Goal: Task Accomplishment & Management: Complete application form

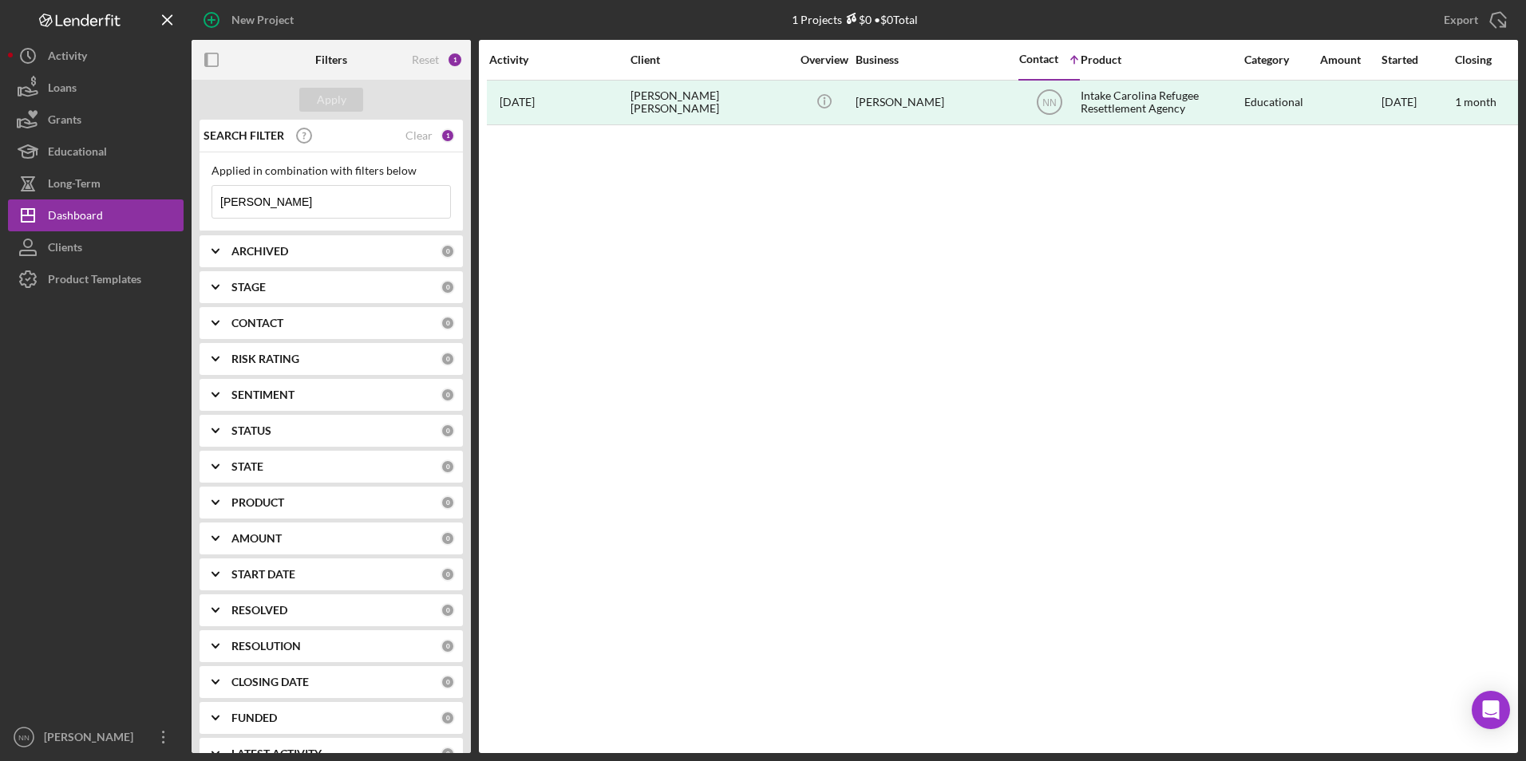
drag, startPoint x: 352, startPoint y: 190, endPoint x: 215, endPoint y: 203, distance: 137.9
click at [215, 203] on input "[PERSON_NAME]" at bounding box center [331, 202] width 238 height 32
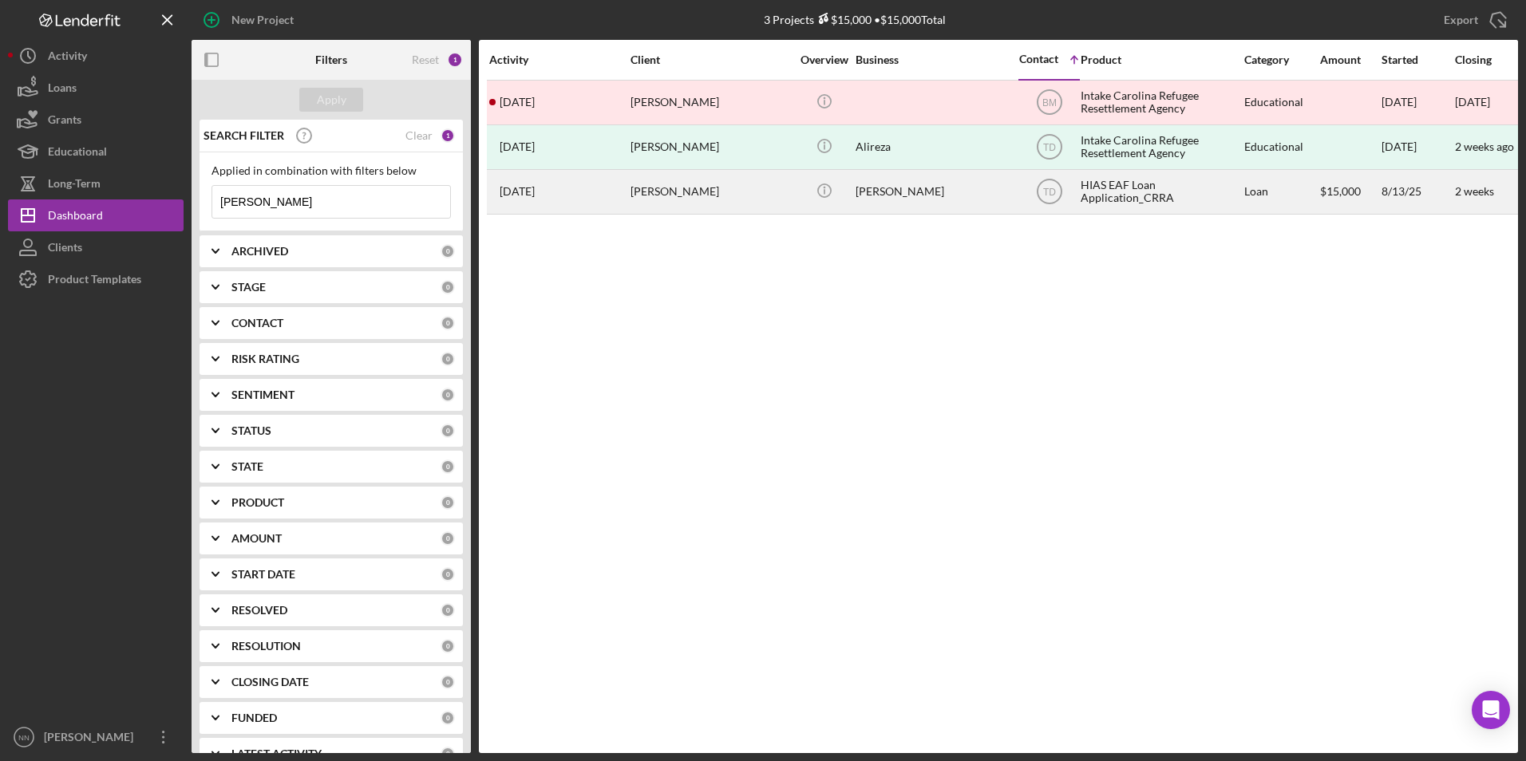
type input "[PERSON_NAME]"
click at [739, 192] on div "[PERSON_NAME]" at bounding box center [710, 192] width 160 height 42
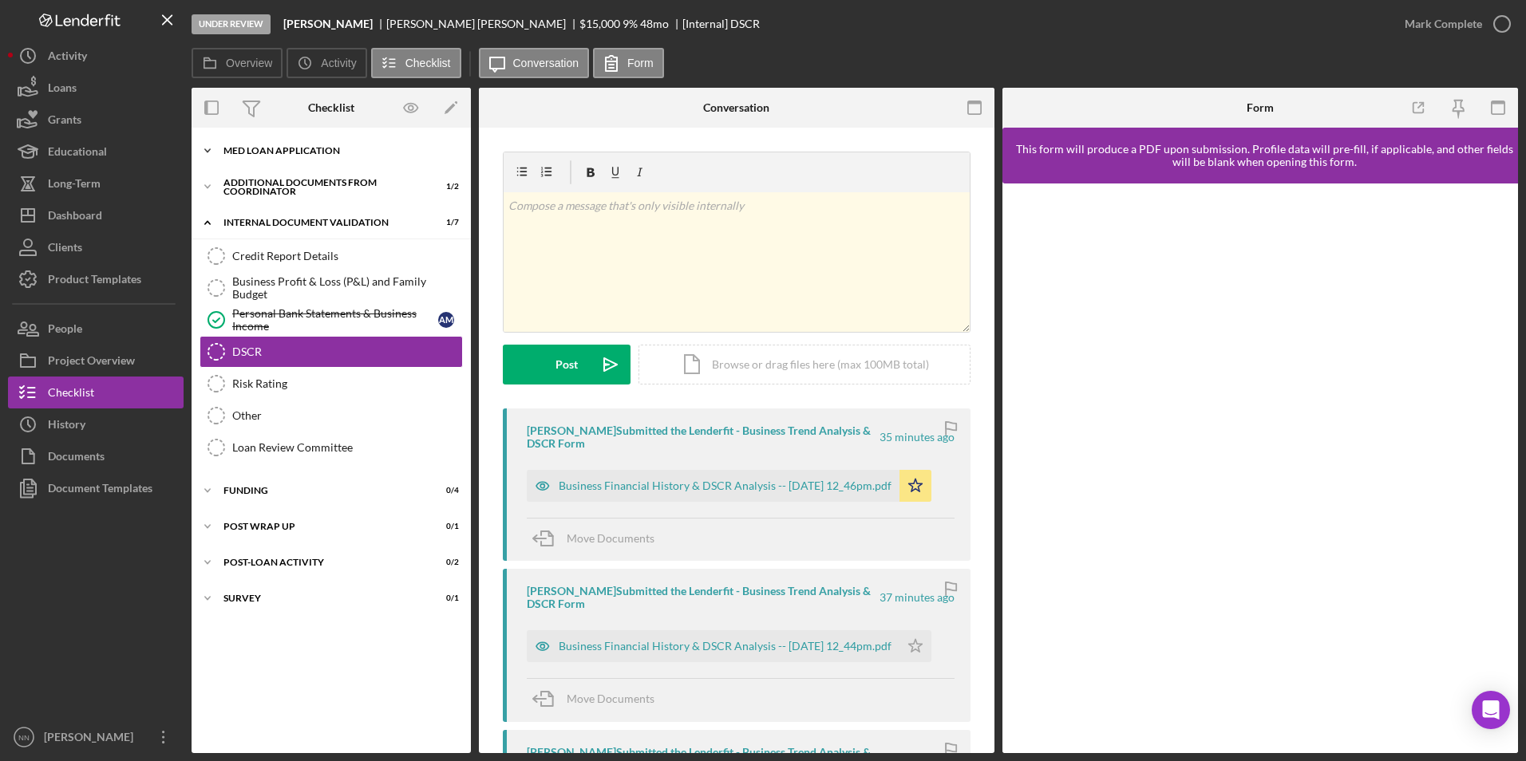
click at [320, 148] on div "MED Loan Application" at bounding box center [336, 151] width 227 height 10
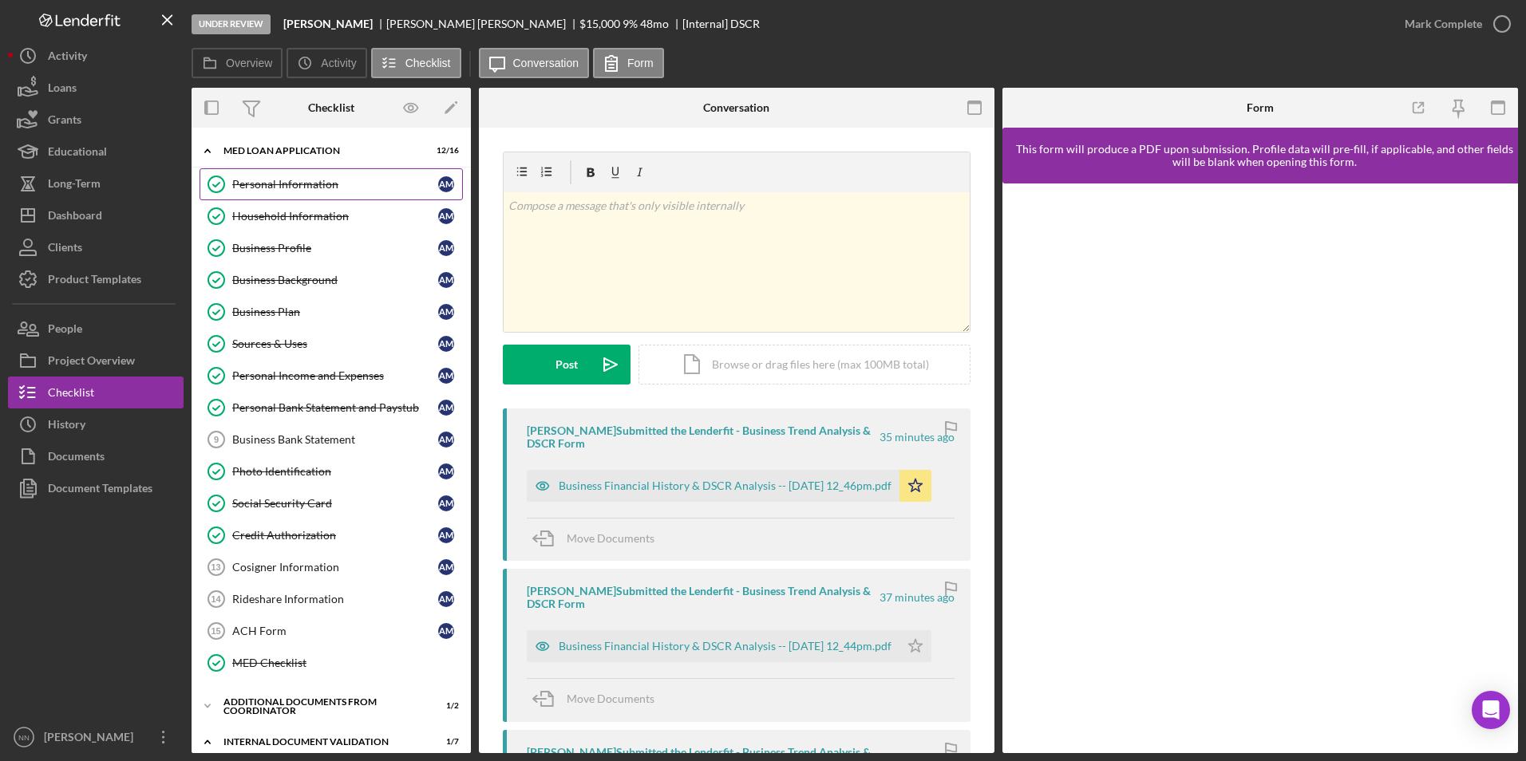
click at [321, 180] on div "Personal Information" at bounding box center [335, 184] width 206 height 13
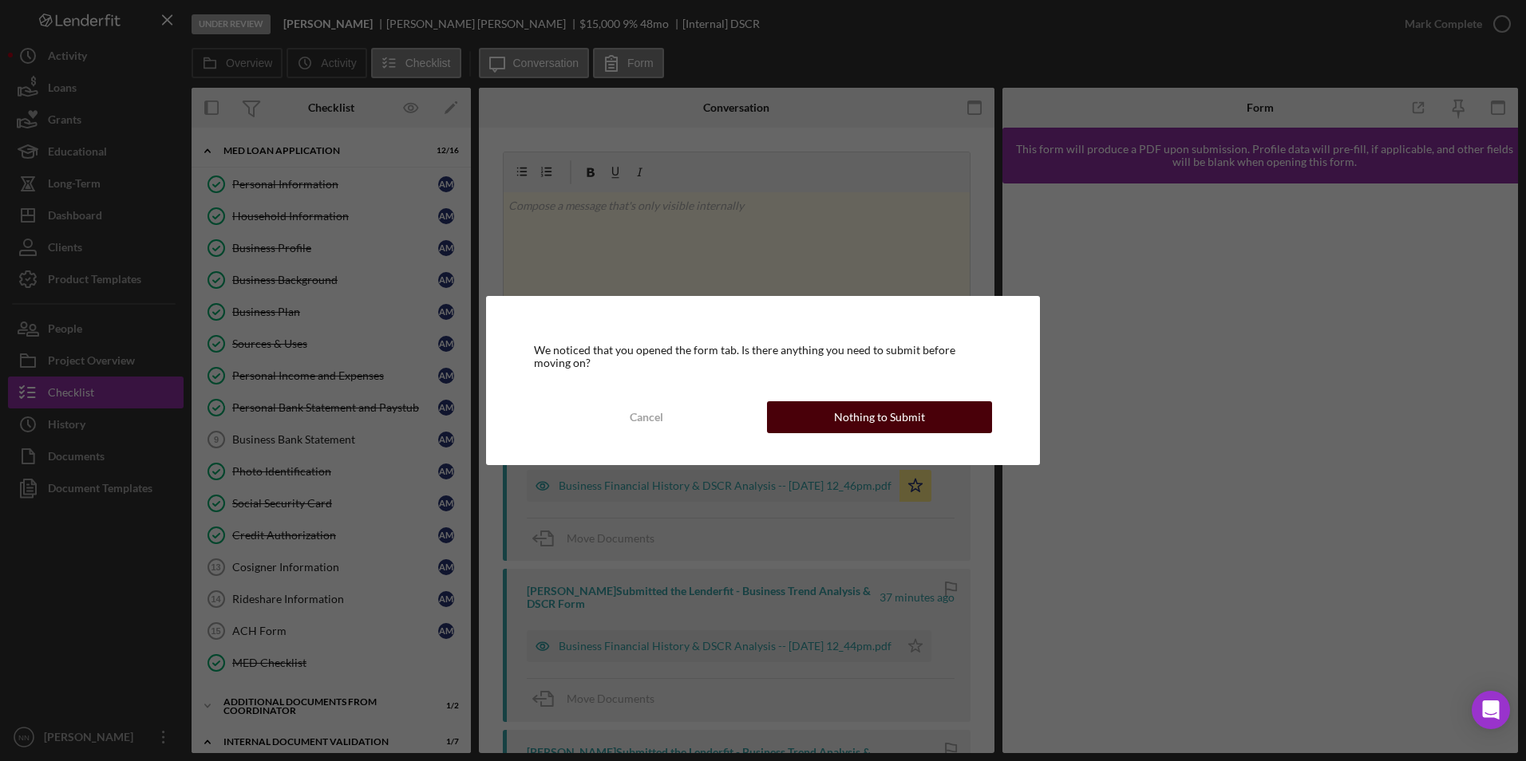
click at [851, 415] on div "Nothing to Submit" at bounding box center [879, 417] width 91 height 32
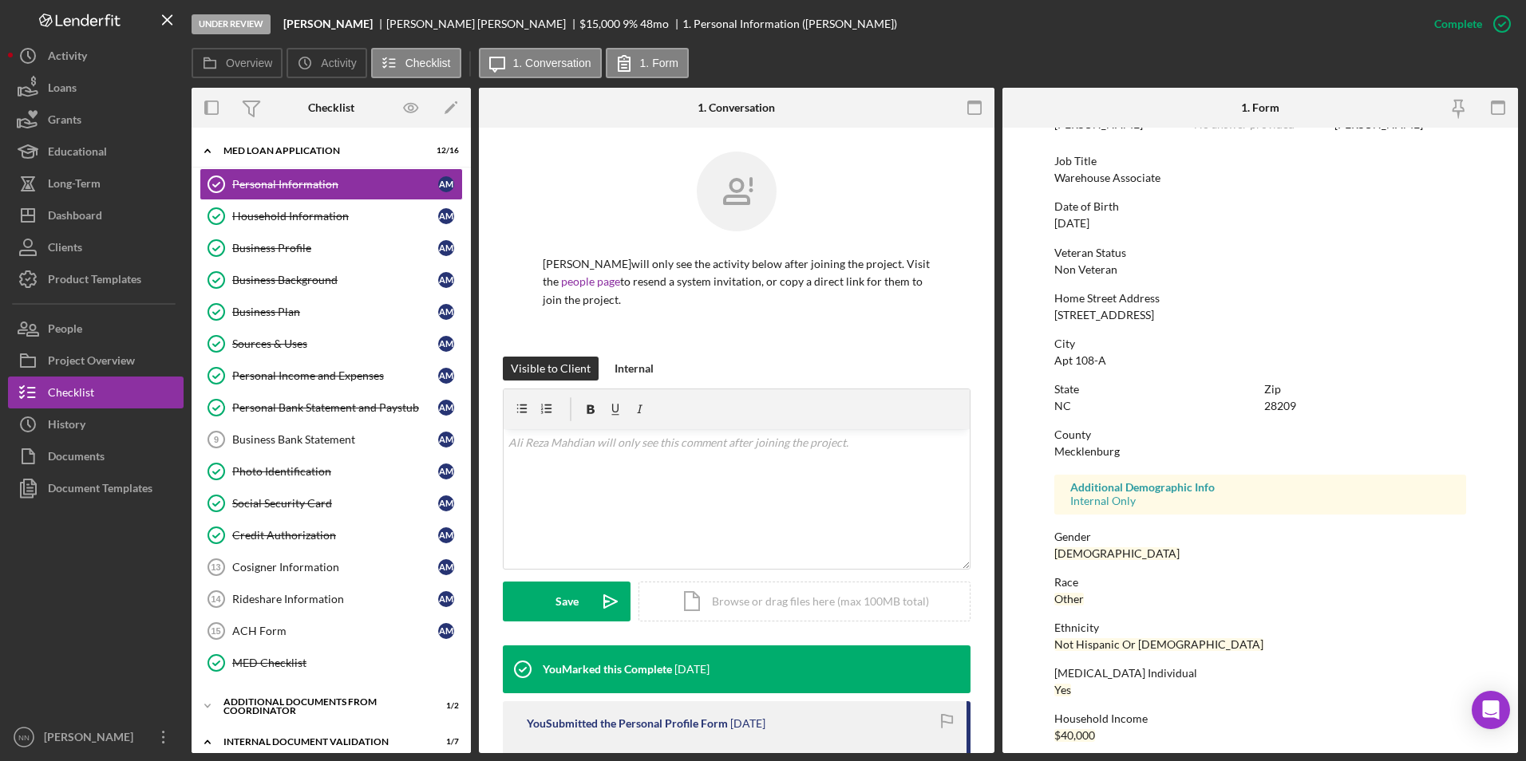
scroll to position [119, 0]
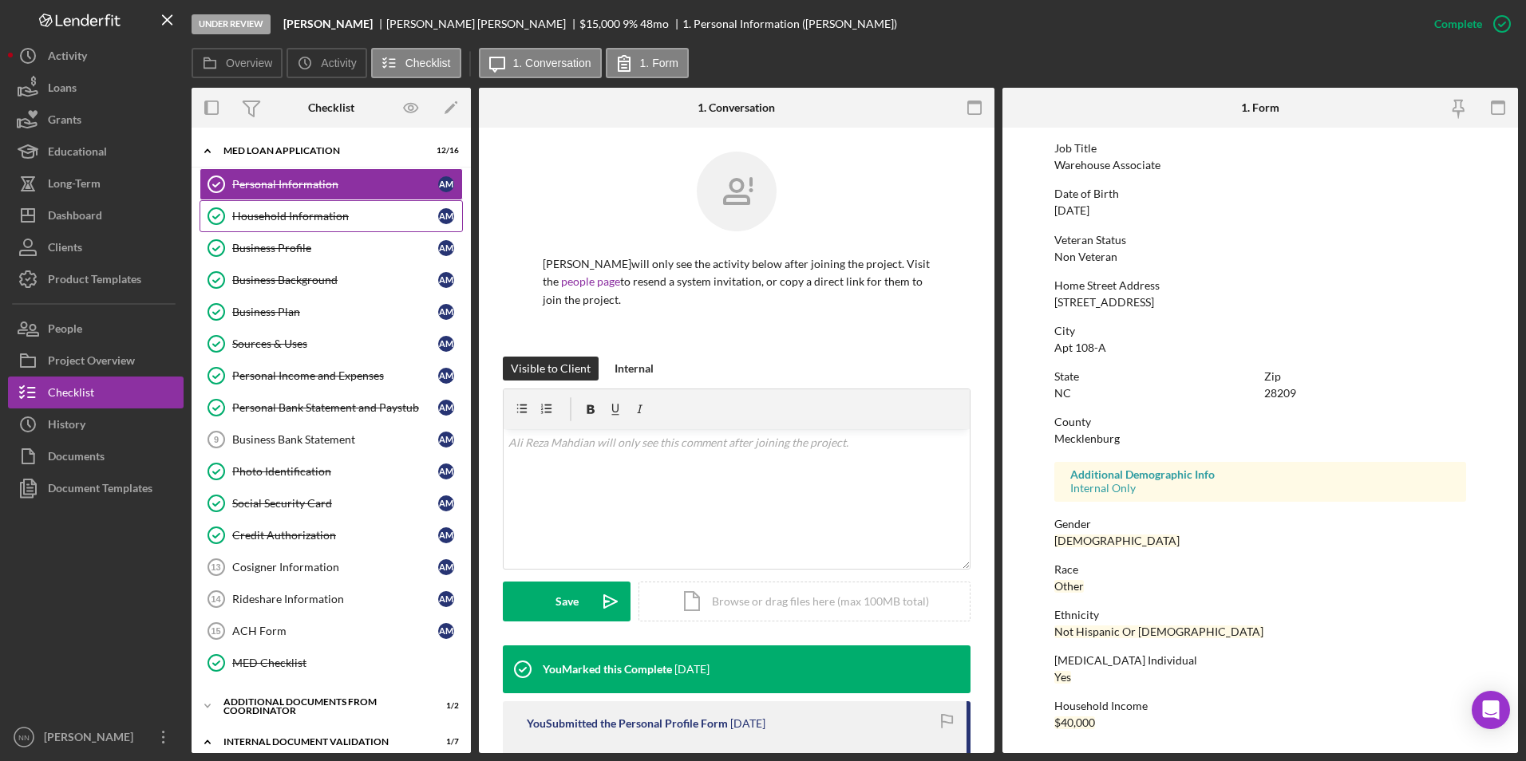
click at [300, 211] on div "Household Information" at bounding box center [335, 216] width 206 height 13
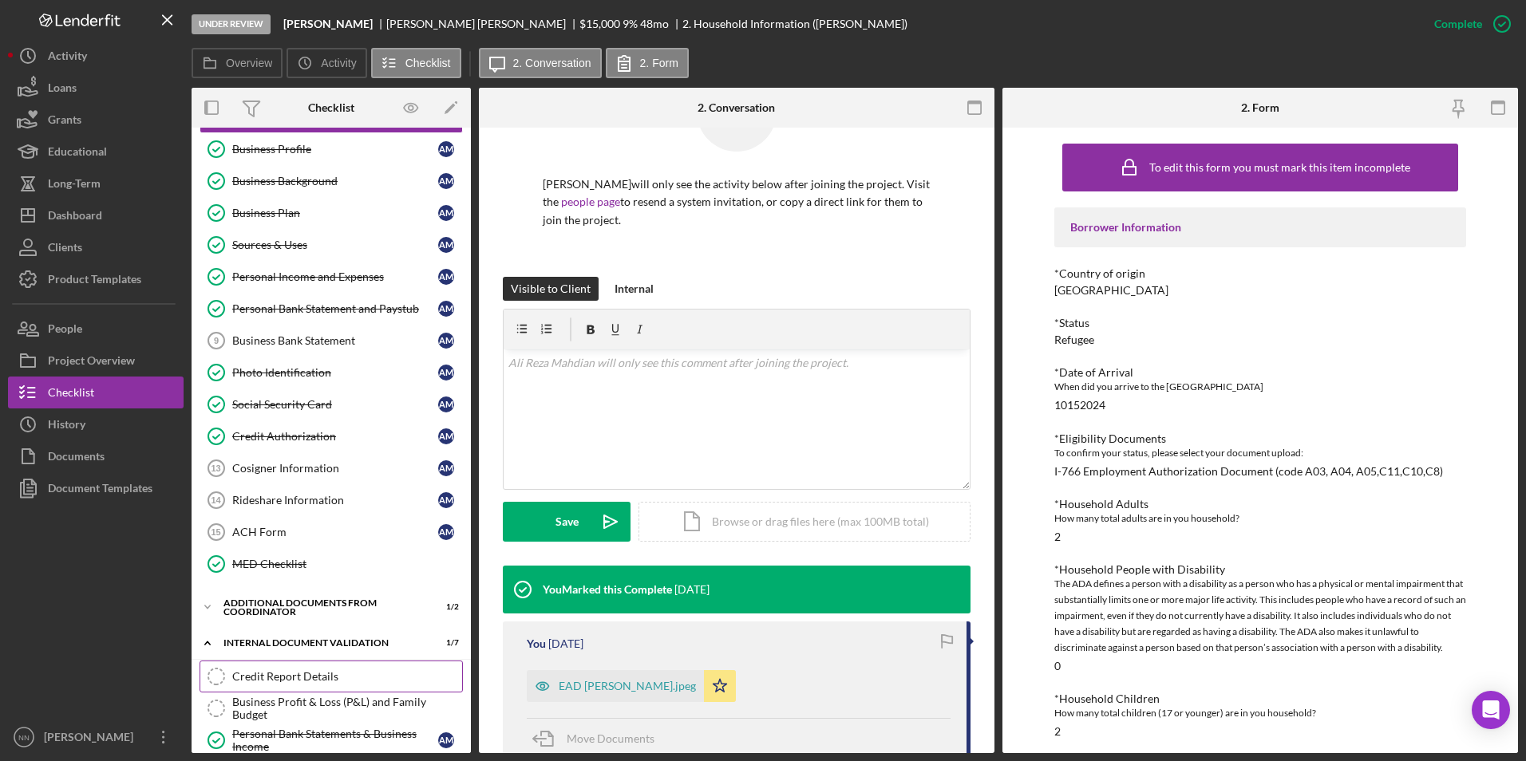
scroll to position [319, 0]
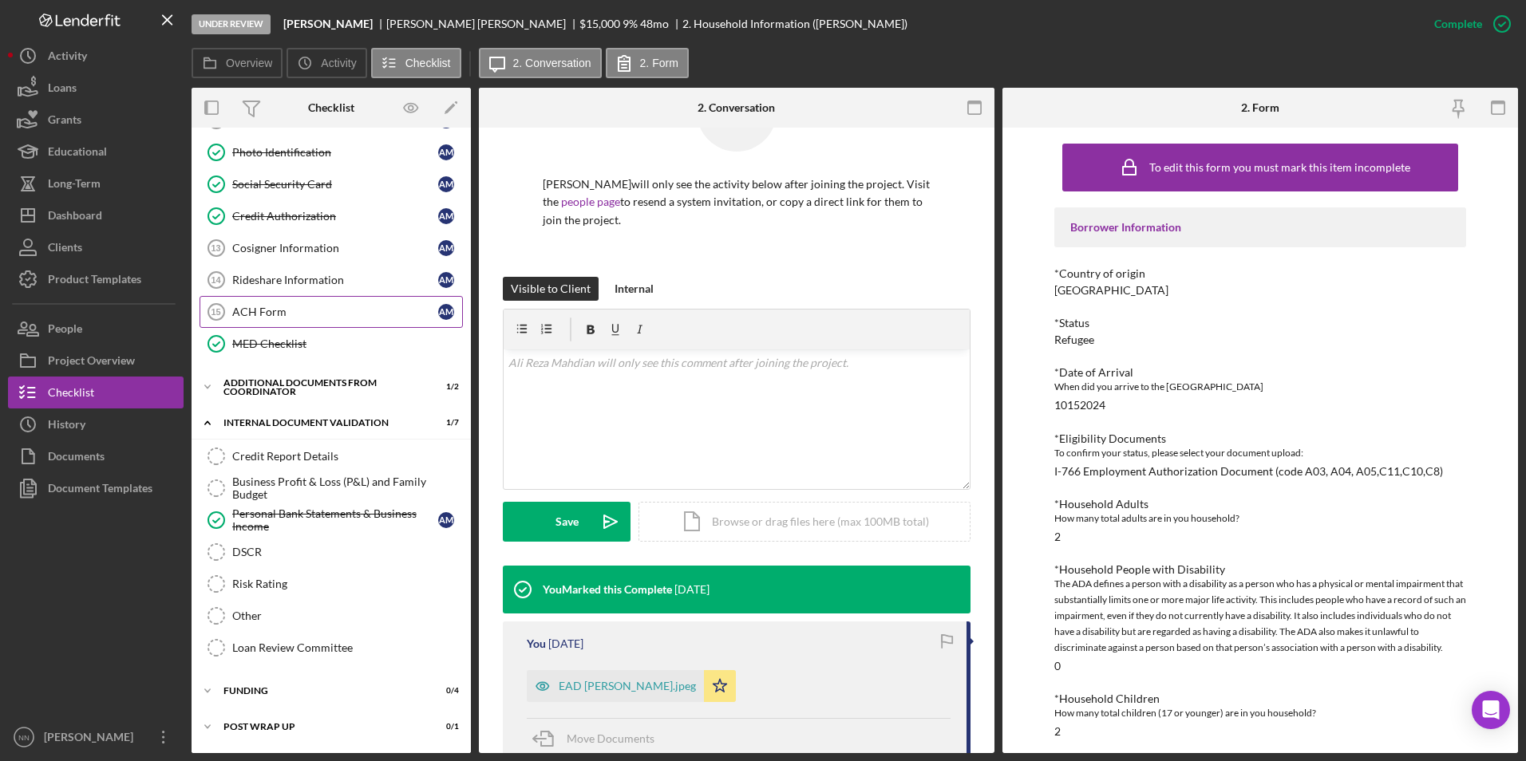
click at [309, 307] on div "ACH Form" at bounding box center [335, 312] width 206 height 13
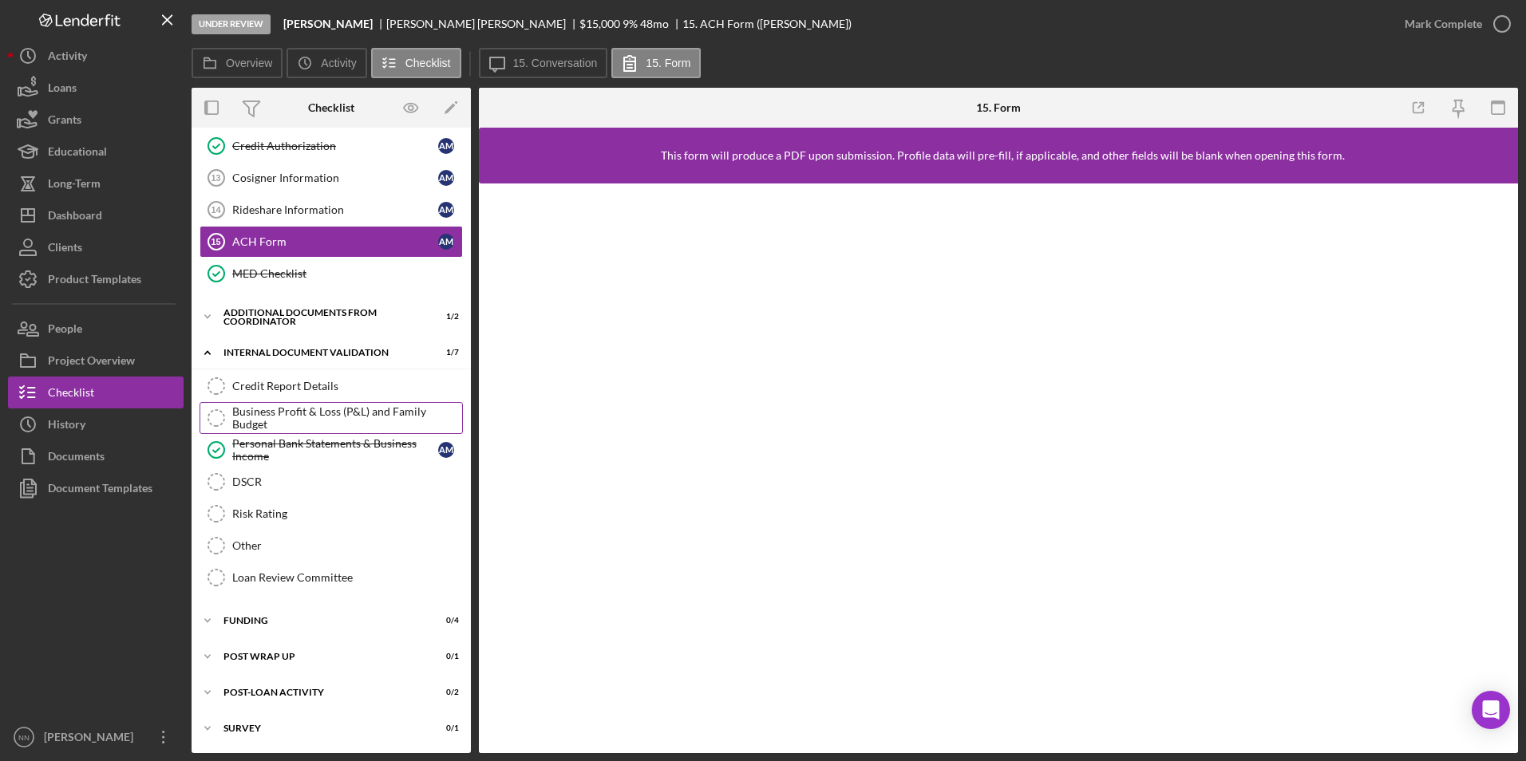
scroll to position [70, 0]
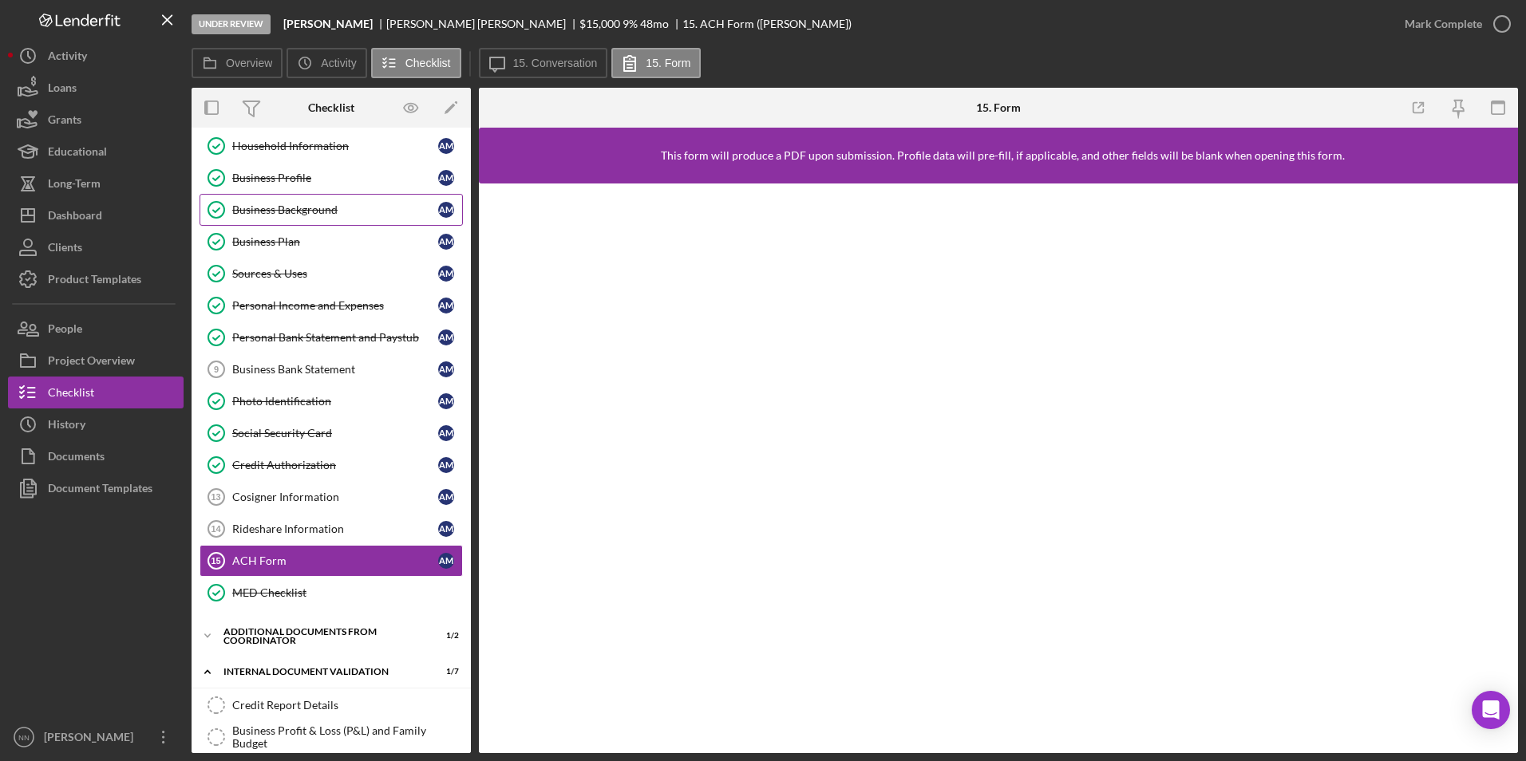
click at [310, 206] on div "Business Background" at bounding box center [335, 210] width 206 height 13
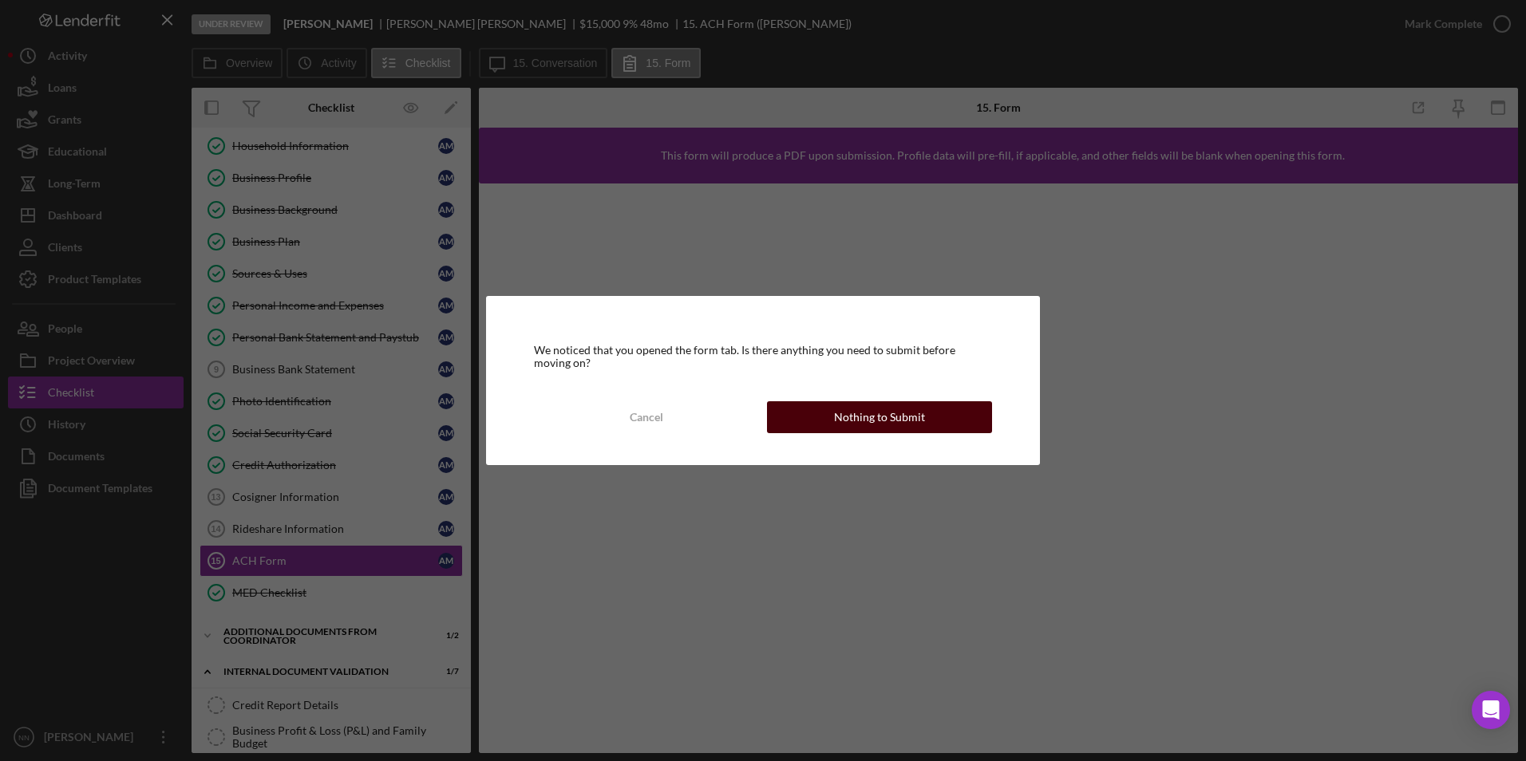
click at [792, 416] on button "Nothing to Submit" at bounding box center [879, 417] width 225 height 32
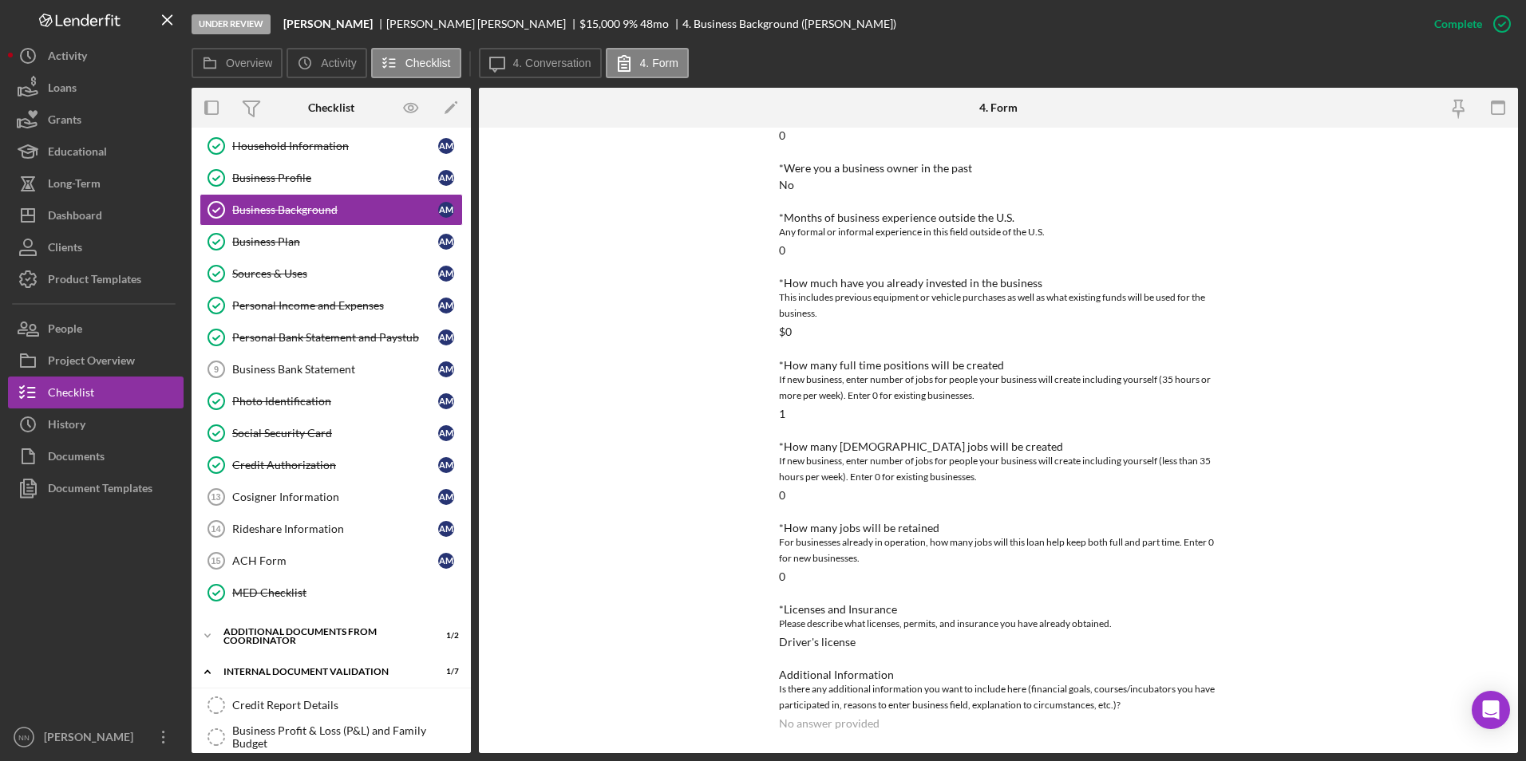
scroll to position [426, 0]
click at [255, 179] on div "Business Profile" at bounding box center [335, 178] width 206 height 13
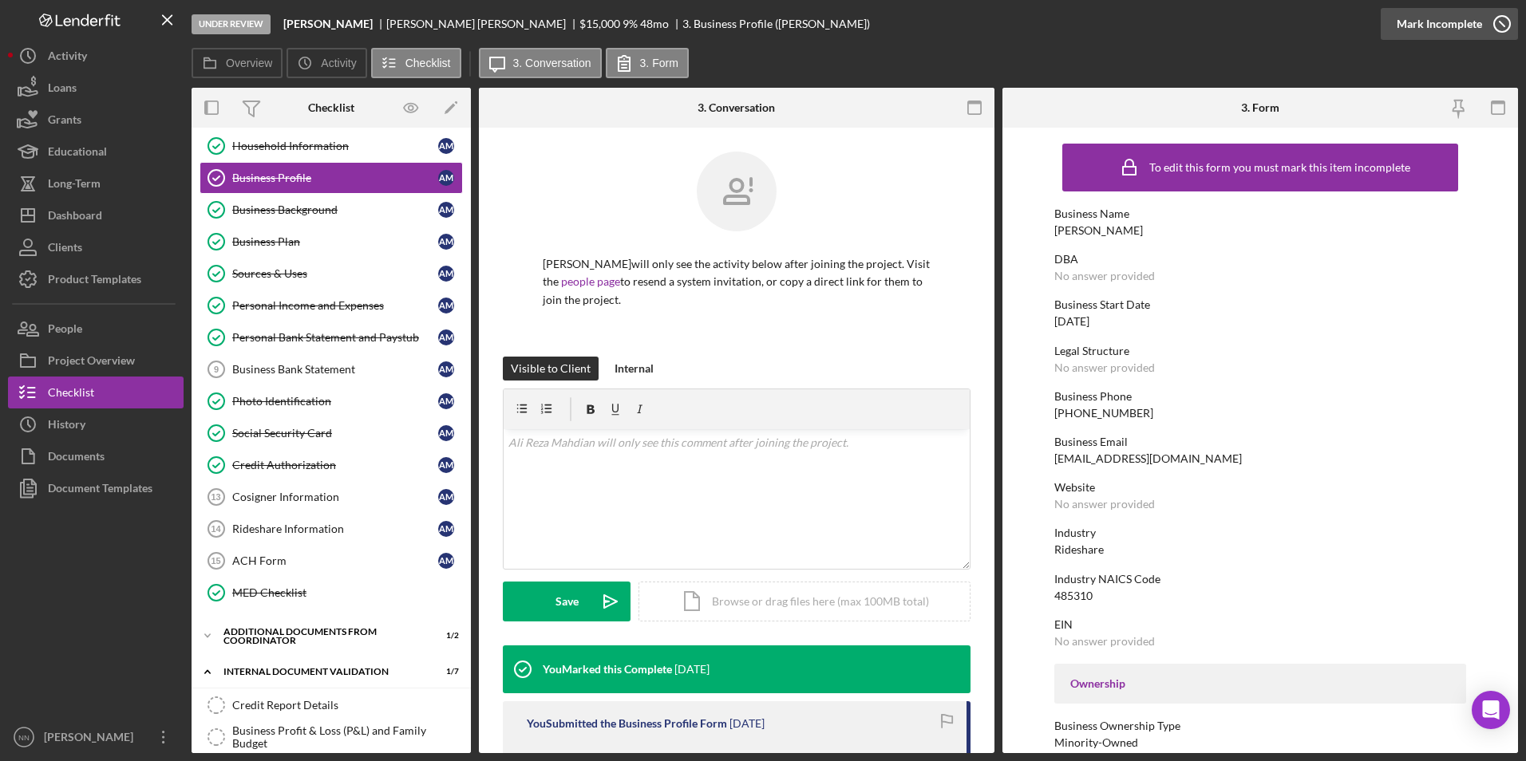
click at [1490, 32] on icon "button" at bounding box center [1502, 24] width 40 height 40
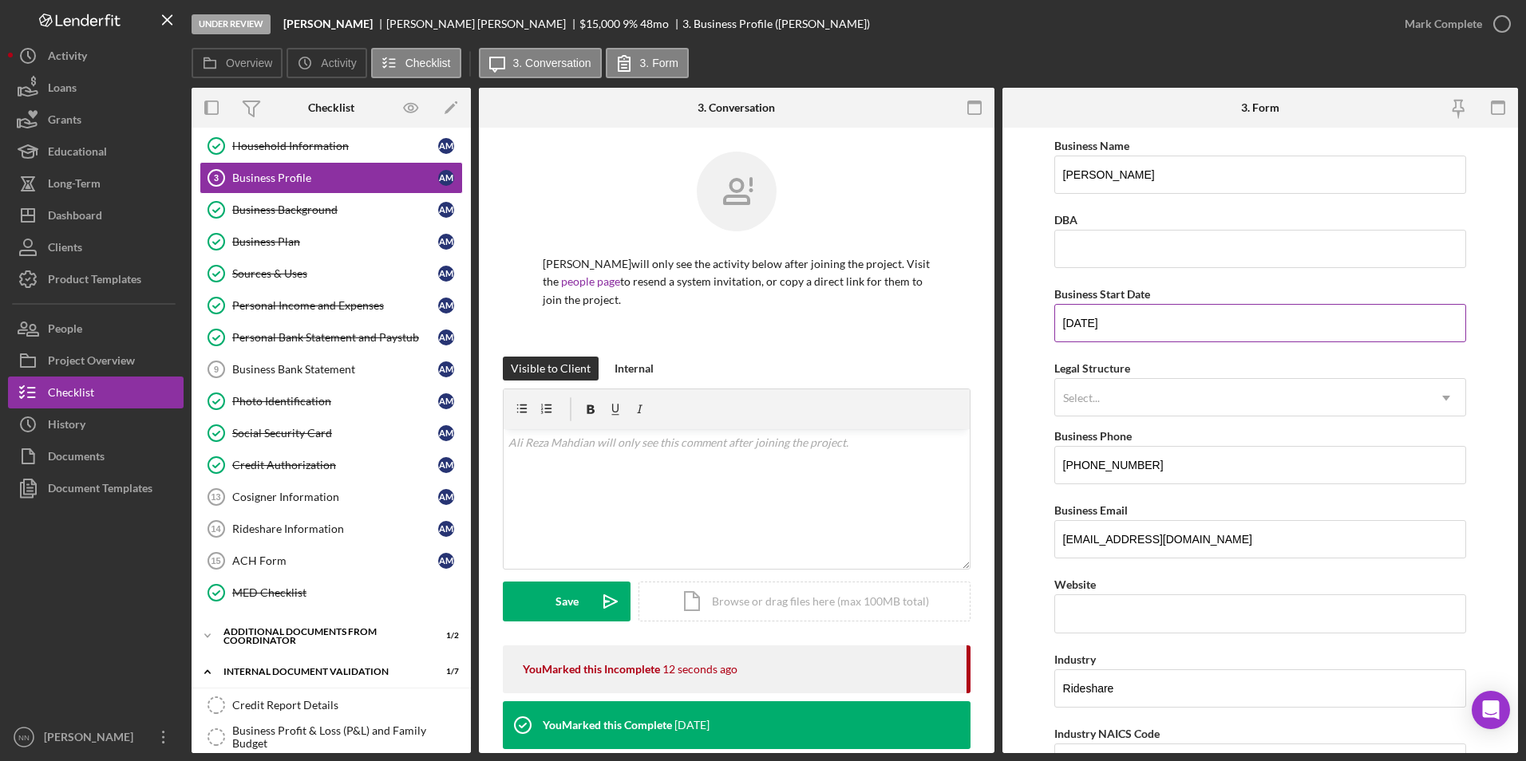
click at [1087, 315] on input "07/31/2025" at bounding box center [1260, 323] width 413 height 38
drag, startPoint x: 1087, startPoint y: 318, endPoint x: 1050, endPoint y: 320, distance: 36.7
click at [1050, 320] on form "Business Name Ali Reza Rideshare DBA Business Start Date 07/31/2025 Legal Struc…" at bounding box center [1260, 441] width 516 height 626
drag, startPoint x: 1097, startPoint y: 323, endPoint x: 1077, endPoint y: 323, distance: 20.7
click at [1077, 323] on input "03/12/y025" at bounding box center [1260, 323] width 413 height 38
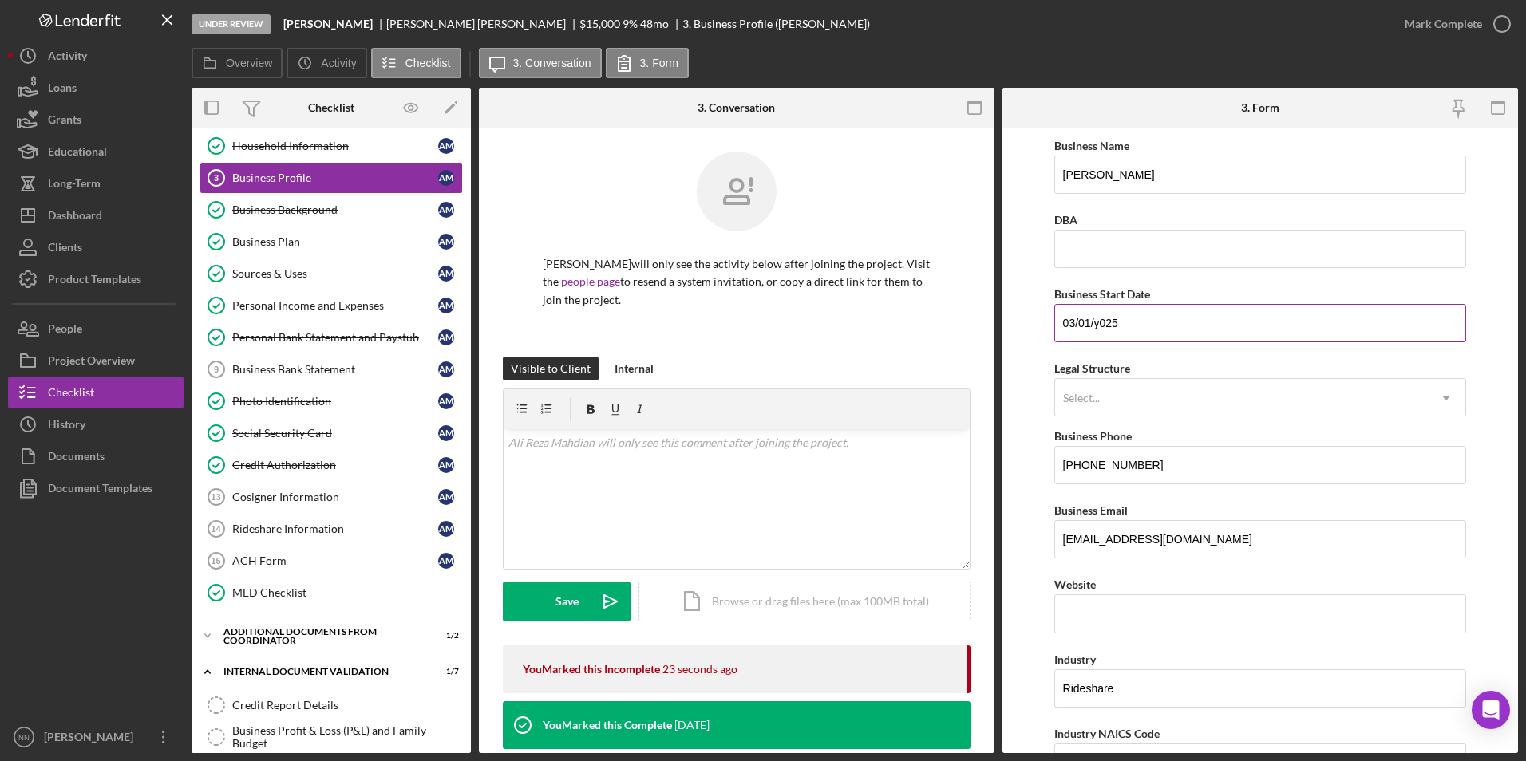
click at [1097, 322] on input "03/01/y025" at bounding box center [1260, 323] width 413 height 38
click at [1237, 324] on input "03/01/2025" at bounding box center [1260, 323] width 413 height 38
type input "03/01/2025"
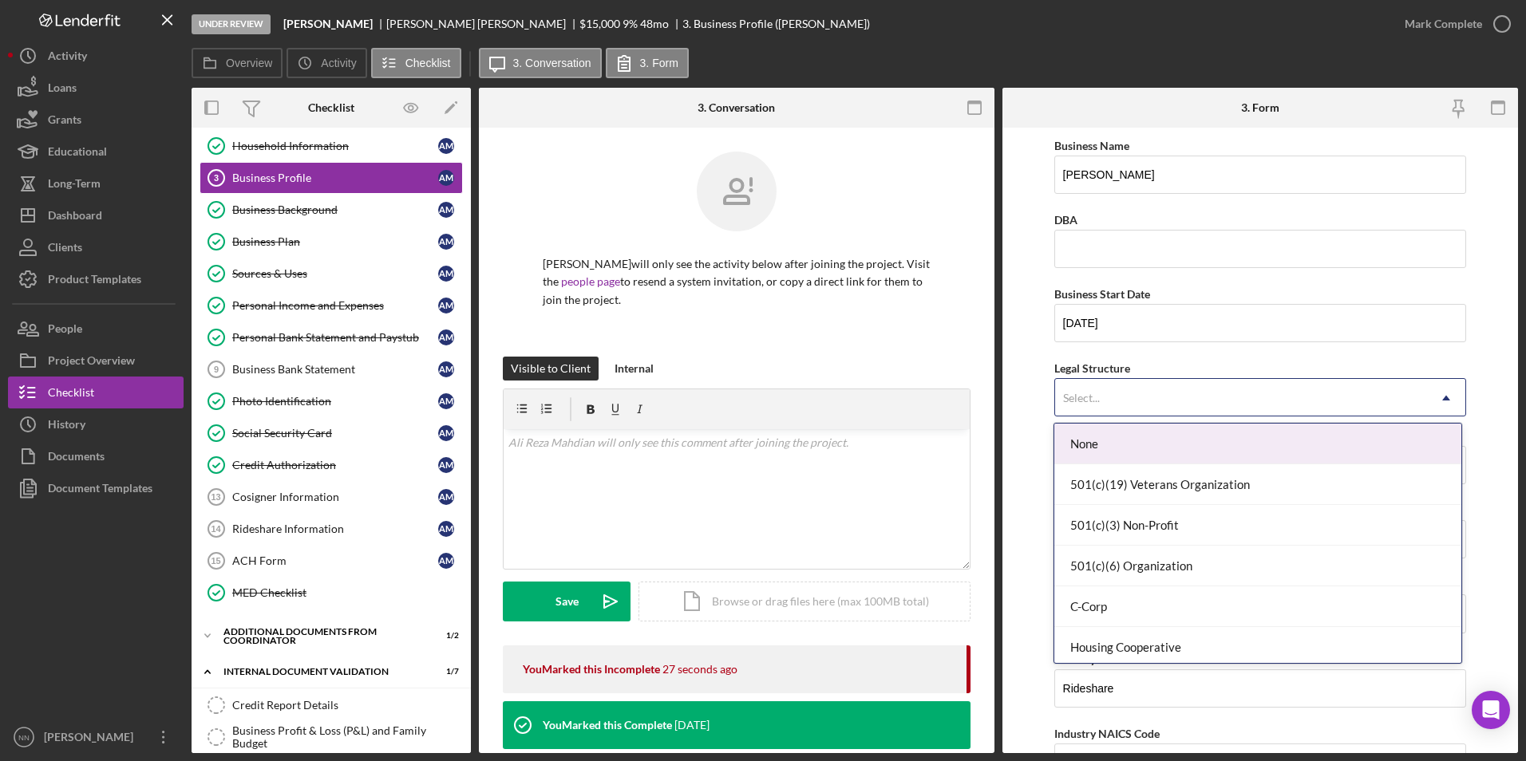
click at [1346, 378] on div "Select... Icon/Dropdown Arrow" at bounding box center [1260, 397] width 413 height 38
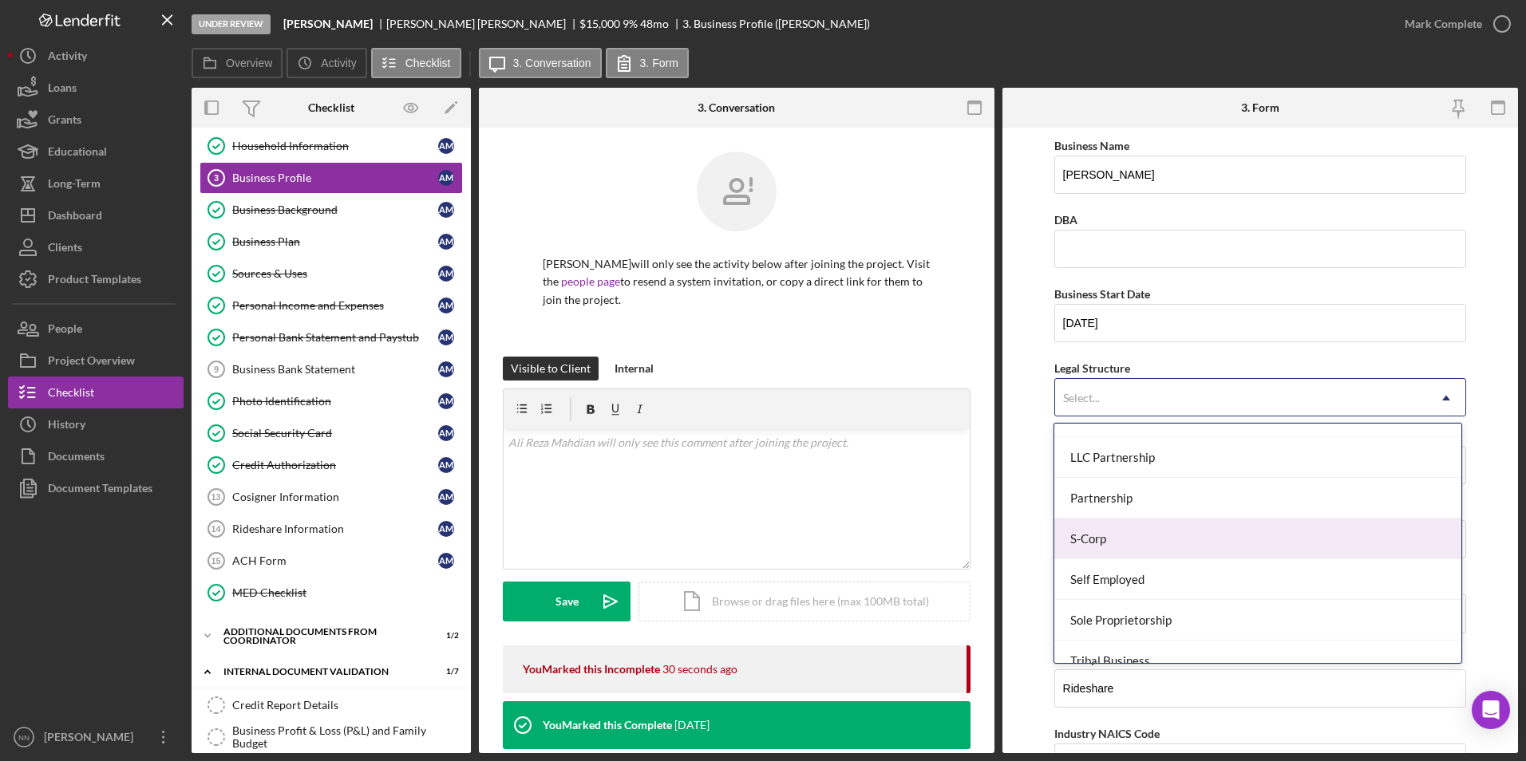
scroll to position [371, 0]
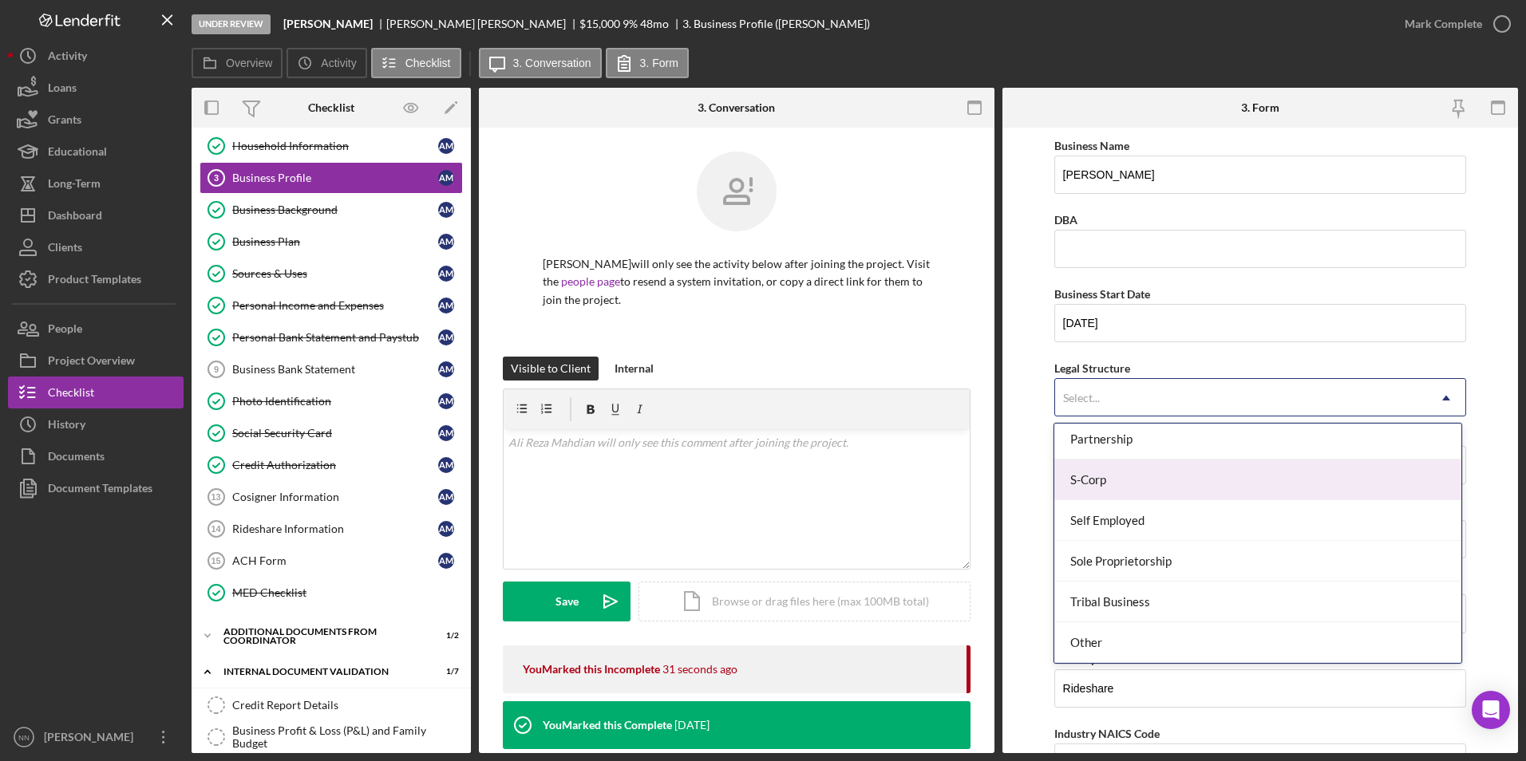
click at [1491, 348] on form "Business Name Ali Reza Rideshare DBA Business Start Date 03/01/2025 Legal Struc…" at bounding box center [1260, 441] width 516 height 626
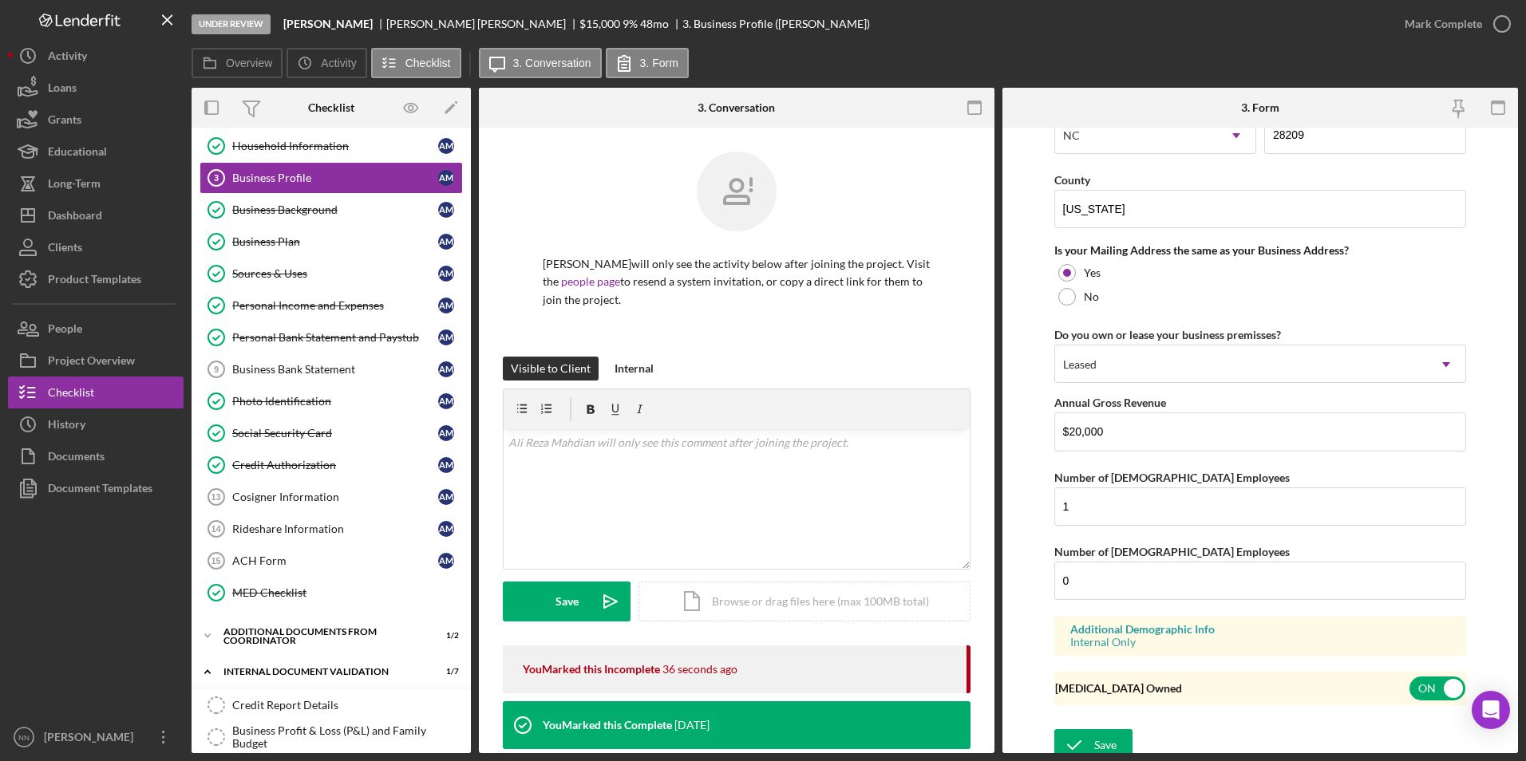
scroll to position [1146, 0]
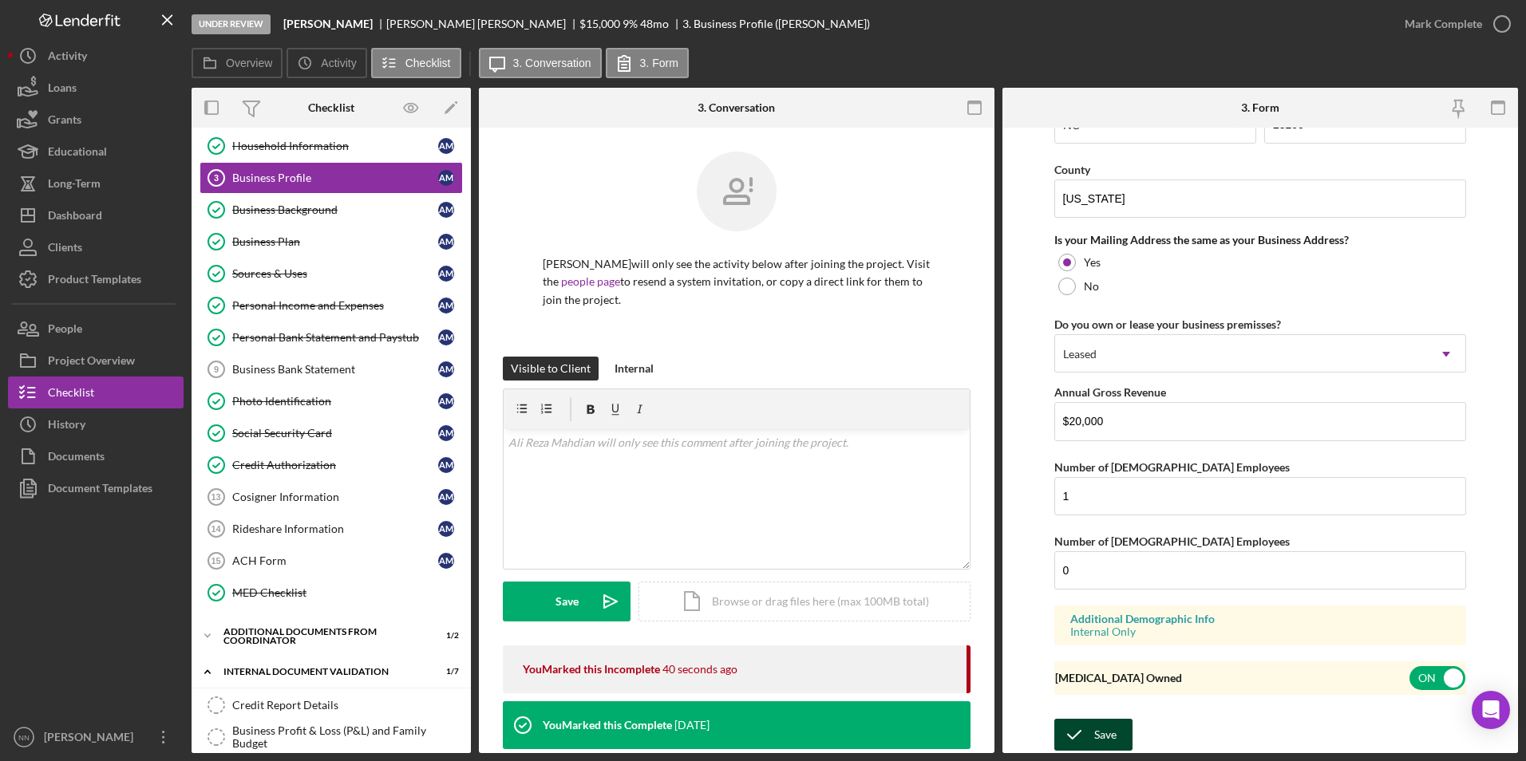
click at [1058, 728] on icon "submit" at bounding box center [1074, 735] width 40 height 40
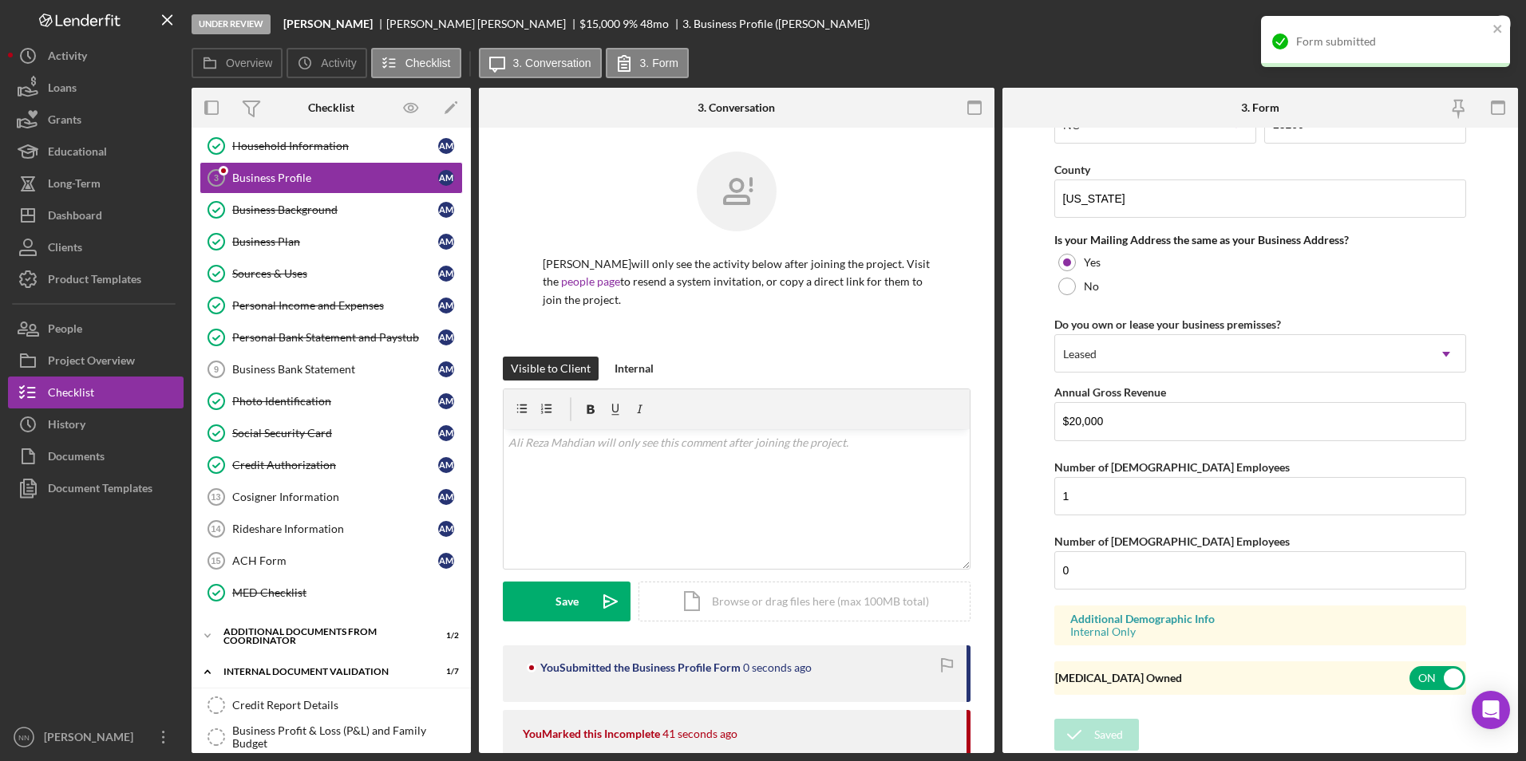
click at [1496, 16] on div "Form submitted" at bounding box center [1385, 41] width 249 height 51
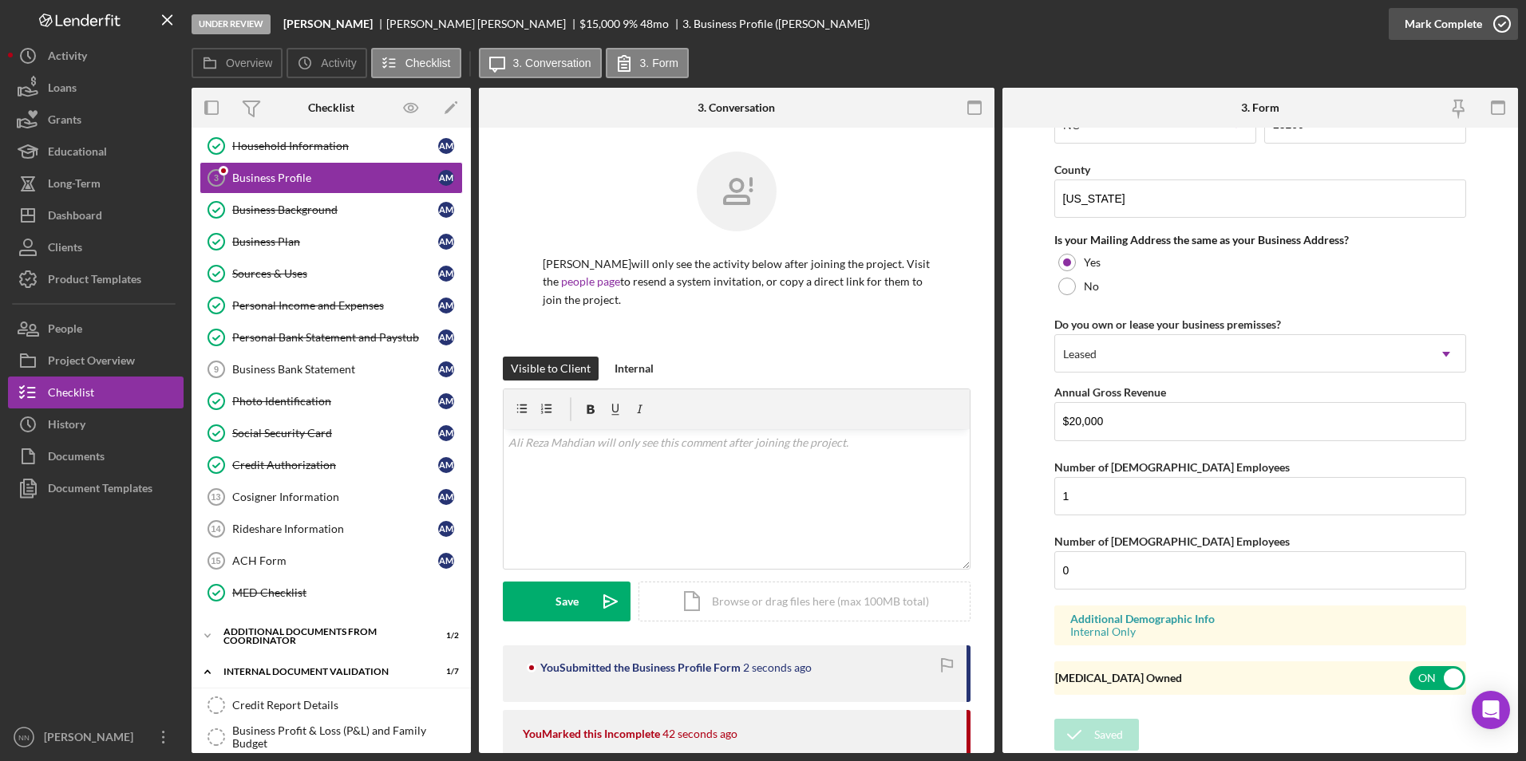
click at [1500, 17] on circle "button" at bounding box center [1502, 24] width 16 height 16
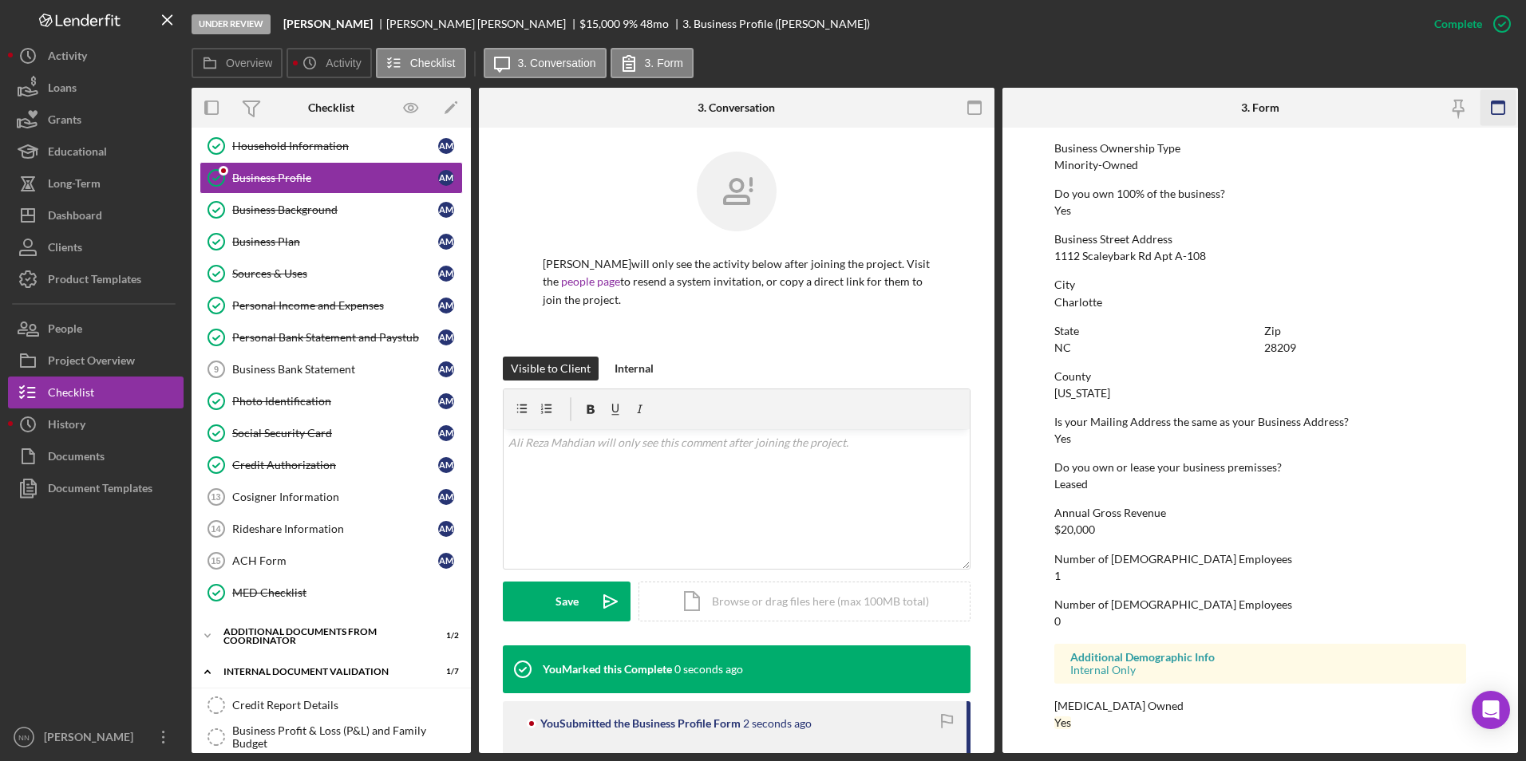
scroll to position [578, 0]
click at [321, 219] on link "Business Background Business Background A M" at bounding box center [331, 210] width 263 height 32
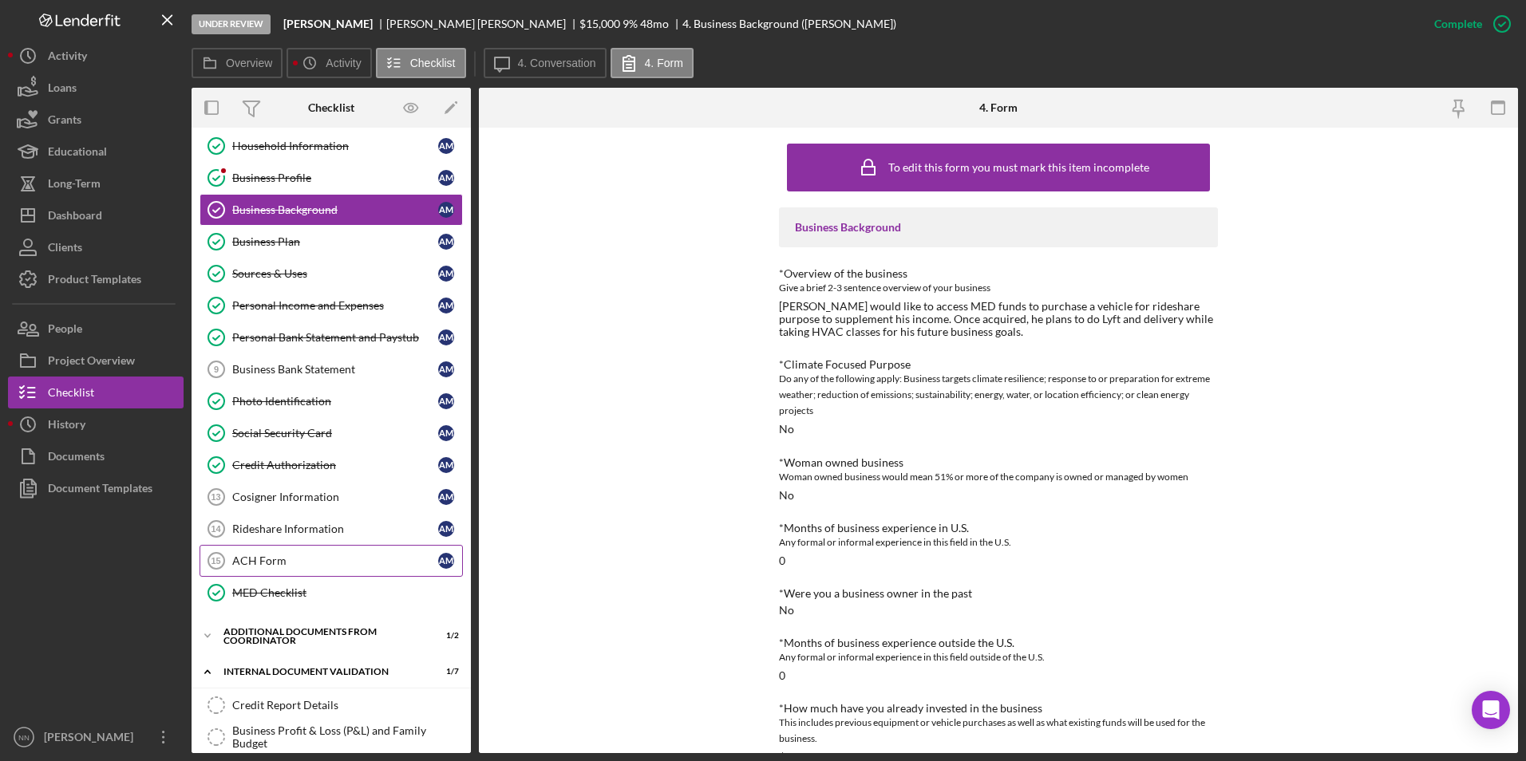
click at [290, 571] on link "ACH Form 15 ACH Form A M" at bounding box center [331, 561] width 263 height 32
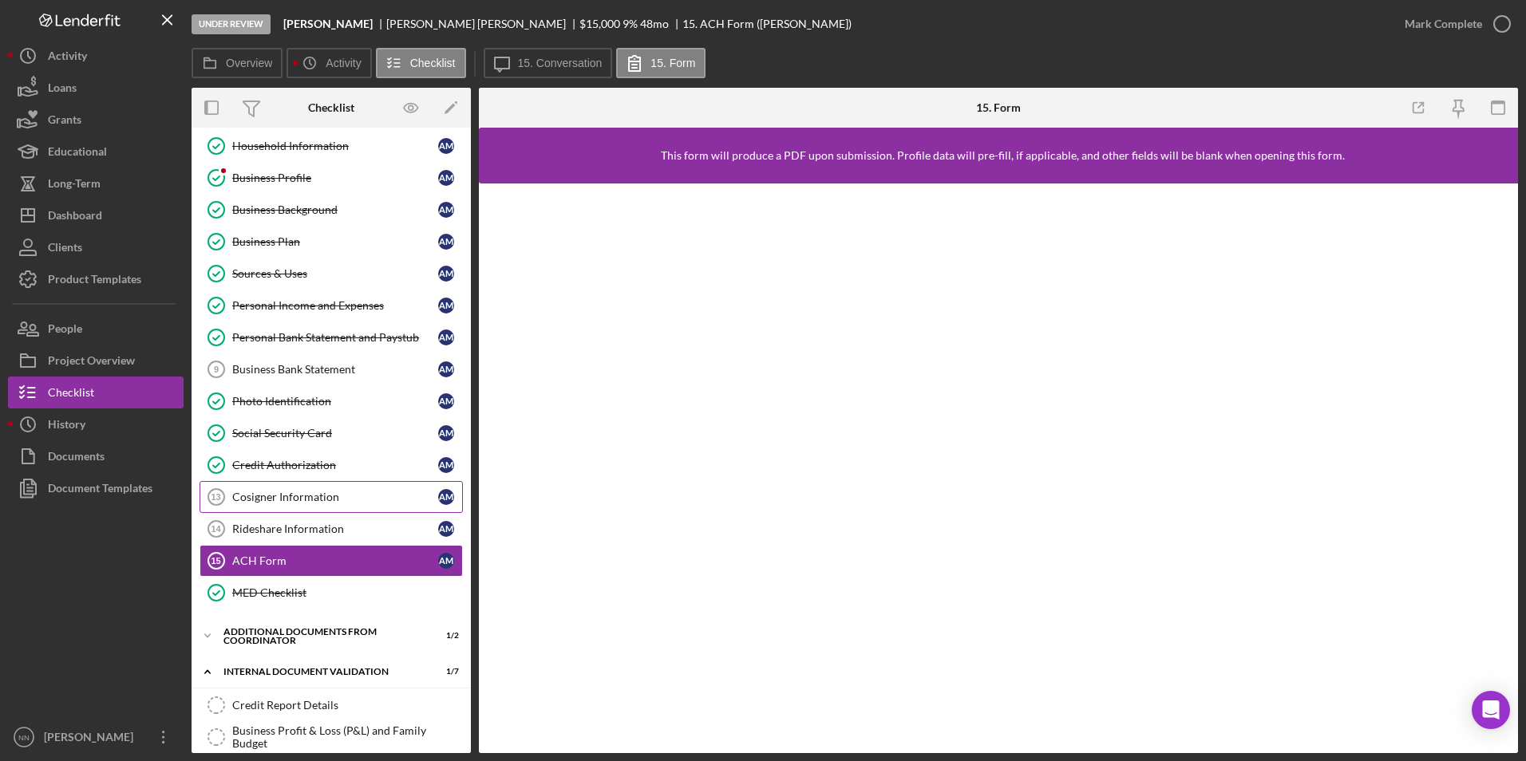
click at [285, 499] on div "Cosigner Information" at bounding box center [335, 497] width 206 height 13
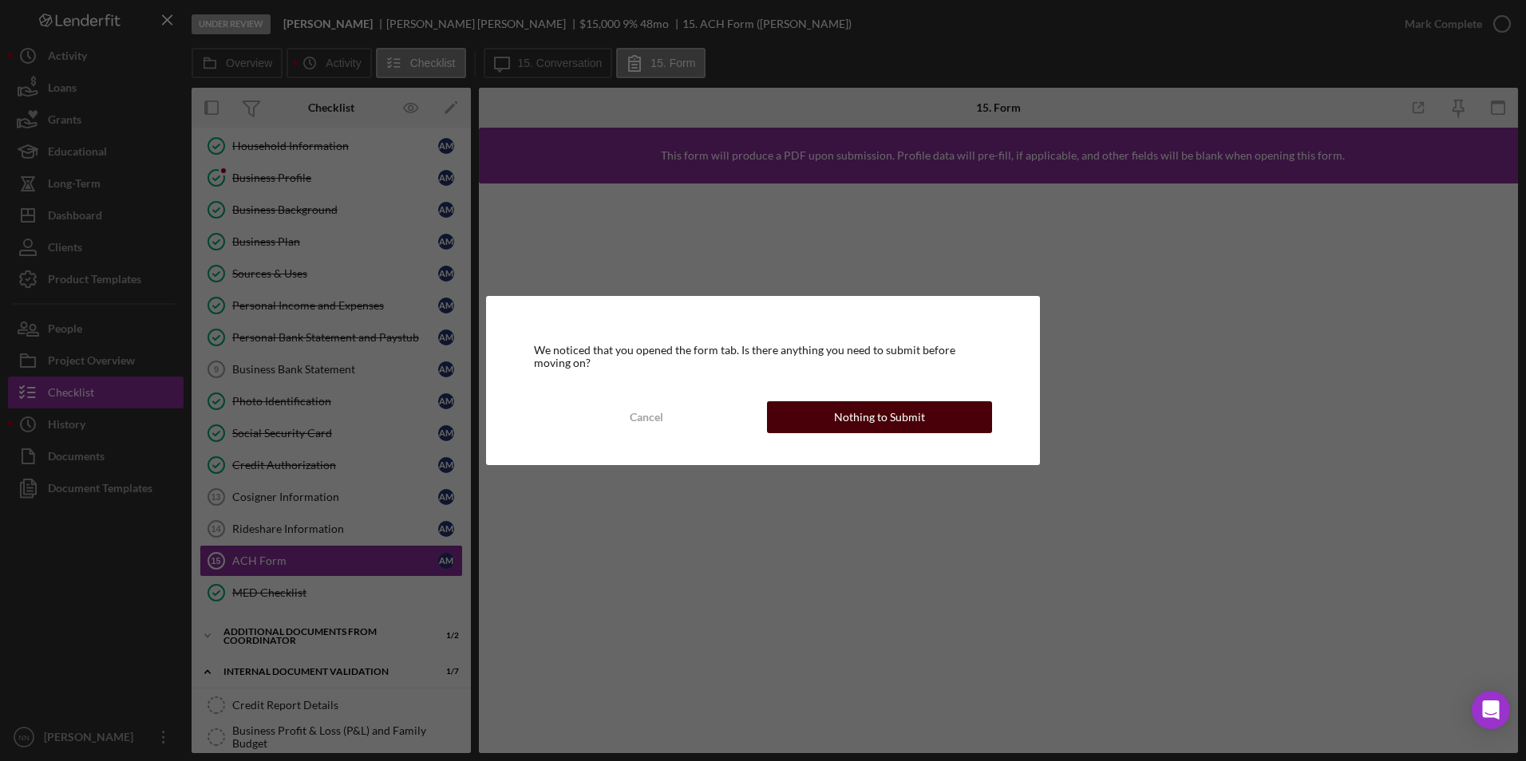
click at [818, 407] on button "Nothing to Submit" at bounding box center [879, 417] width 225 height 32
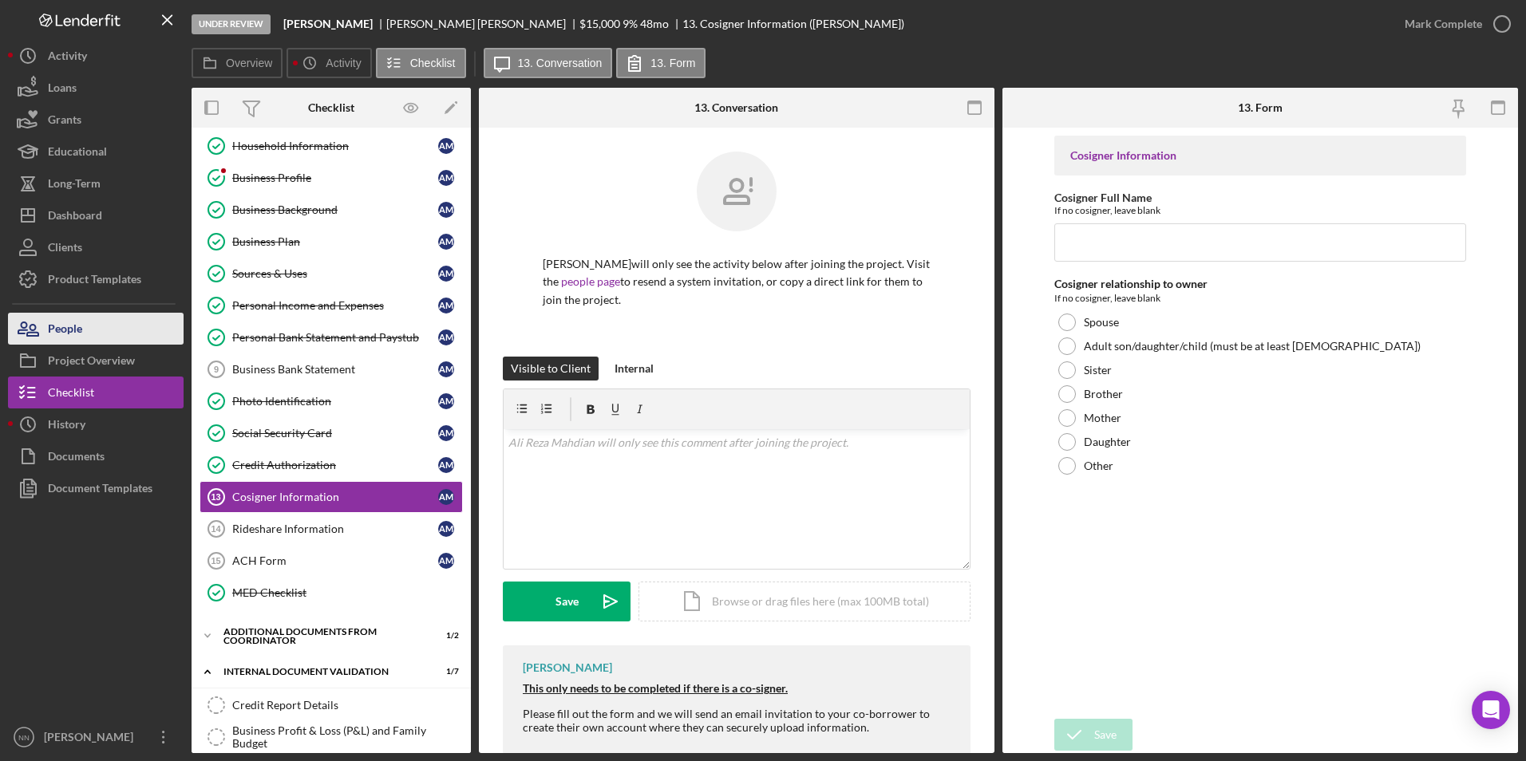
click at [132, 338] on button "People" at bounding box center [96, 329] width 176 height 32
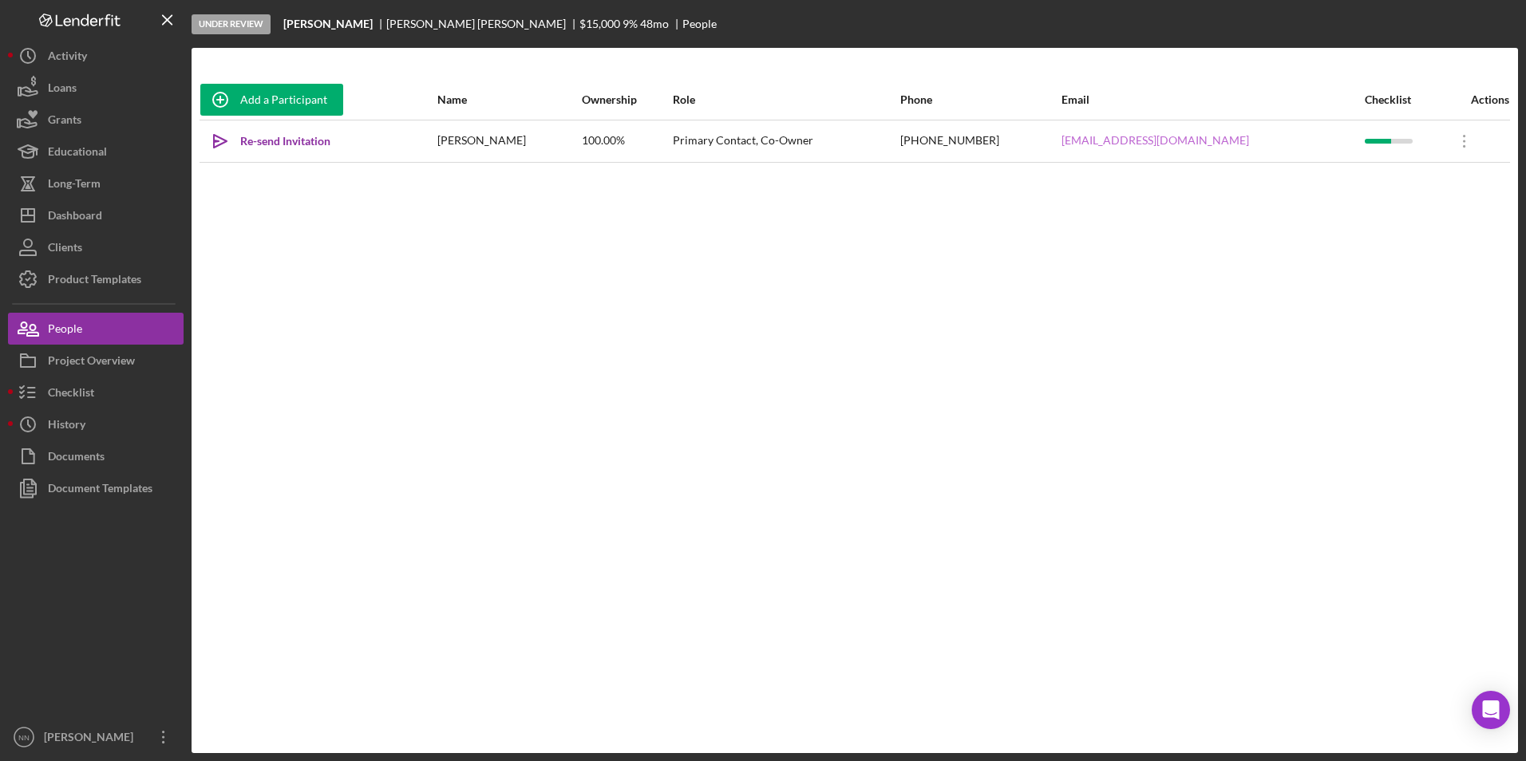
click at [1180, 142] on link "[EMAIL_ADDRESS][DOMAIN_NAME]" at bounding box center [1155, 140] width 188 height 13
click at [1141, 512] on div "Add a Participant Name Ownership Role Phone Email Checklist Actions Icon/icon-i…" at bounding box center [855, 401] width 1326 height 642
click at [59, 54] on div "Activity" at bounding box center [67, 58] width 39 height 36
